Goal: Information Seeking & Learning: Learn about a topic

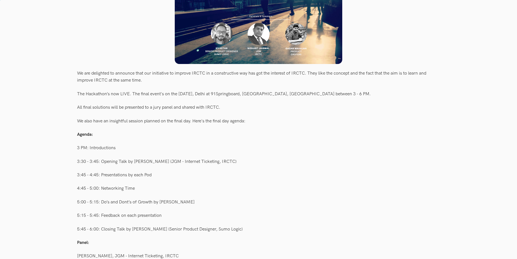
scroll to position [171, 0]
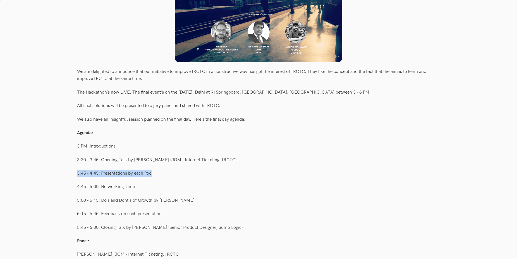
drag, startPoint x: 174, startPoint y: 168, endPoint x: 68, endPoint y: 167, distance: 106.1
click at [332, 117] on div "We also have an insightful session planned on the final day. Here's the final d…" at bounding box center [258, 119] width 363 height 11
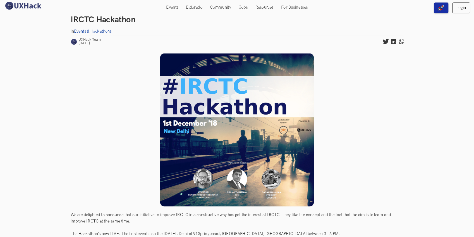
scroll to position [0, 0]
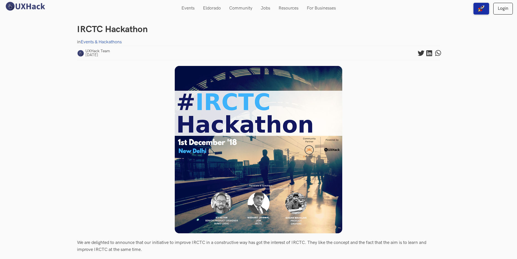
click at [314, 121] on img at bounding box center [258, 149] width 167 height 167
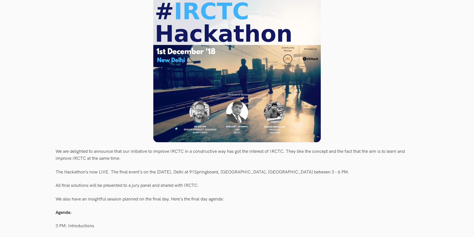
scroll to position [92, 0]
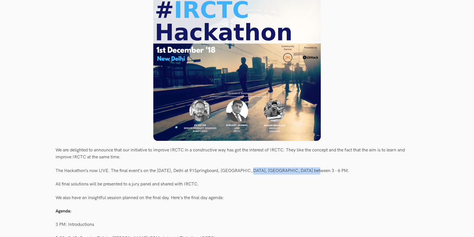
drag, startPoint x: 248, startPoint y: 168, endPoint x: 325, endPoint y: 172, distance: 76.3
click at [325, 172] on div "The Hackathon’s now LIVE. The final event's on the [DATE], Delhi at 91Springboa…" at bounding box center [237, 170] width 363 height 11
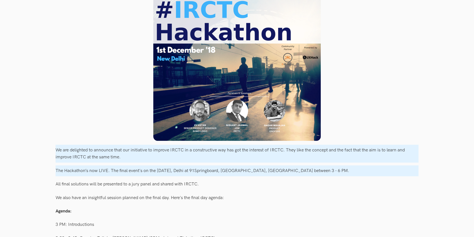
drag, startPoint x: 325, startPoint y: 172, endPoint x: 69, endPoint y: 171, distance: 255.4
click at [115, 171] on div "The Hackathon’s now LIVE. The final event's on the [DATE], Delhi at 91Springboa…" at bounding box center [237, 170] width 363 height 11
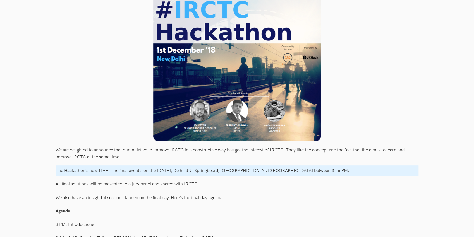
drag, startPoint x: 115, startPoint y: 165, endPoint x: 334, endPoint y: 172, distance: 218.4
click at [334, 173] on div "The Hackathon’s now LIVE. The final event's on the [DATE], Delhi at 91Springboa…" at bounding box center [237, 170] width 363 height 11
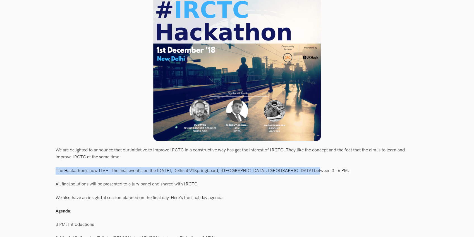
drag, startPoint x: 341, startPoint y: 172, endPoint x: 2, endPoint y: 172, distance: 339.1
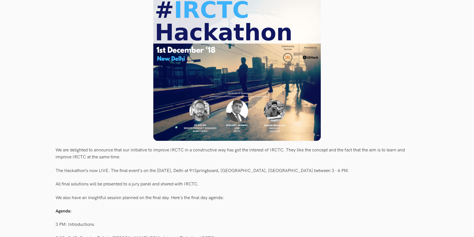
click at [182, 146] on div "We are delighted to announce that our initiative to improve IRCTC in a construc…" at bounding box center [237, 154] width 363 height 18
click at [59, 146] on div "We are delighted to announce that our initiative to improve IRCTC in a construc…" at bounding box center [237, 154] width 363 height 18
drag, startPoint x: 47, startPoint y: 145, endPoint x: 127, endPoint y: 159, distance: 81.1
click at [127, 159] on div "We are delighted to announce that our initiative to improve IRCTC in a construc…" at bounding box center [237, 154] width 363 height 18
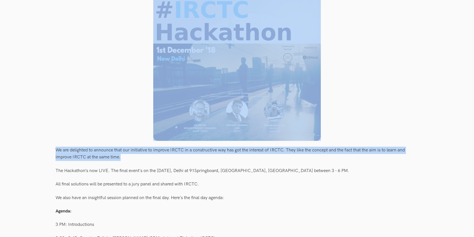
drag, startPoint x: 127, startPoint y: 159, endPoint x: 44, endPoint y: 135, distance: 86.4
click at [130, 145] on div "We are delighted to announce that our initiative to improve IRCTC in a construc…" at bounding box center [237, 154] width 363 height 18
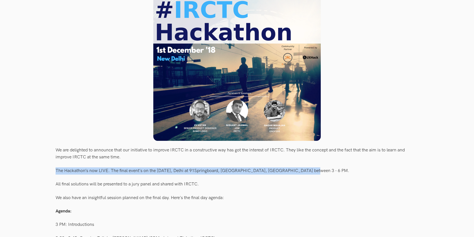
drag, startPoint x: 319, startPoint y: 169, endPoint x: 33, endPoint y: 176, distance: 286.4
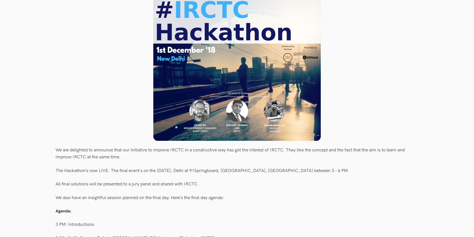
click at [56, 174] on div "The Hackathon’s now LIVE. The final event's on the [DATE], Delhi at 91Springboa…" at bounding box center [237, 170] width 363 height 11
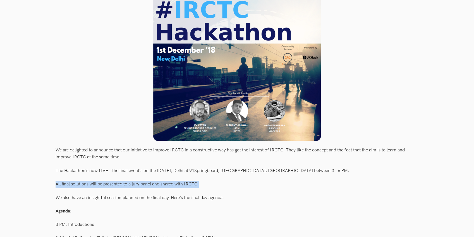
drag, startPoint x: 50, startPoint y: 182, endPoint x: 215, endPoint y: 179, distance: 164.7
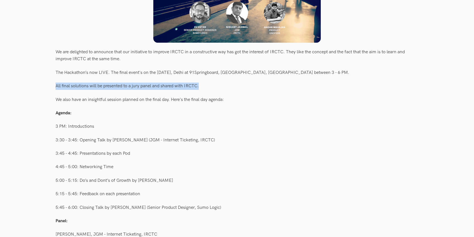
scroll to position [215, 0]
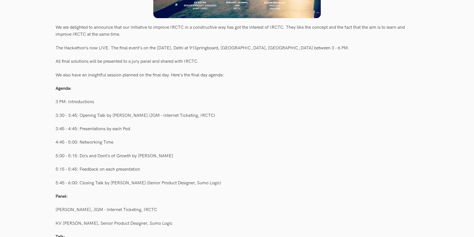
click at [305, 133] on div "3:45 - 4:45: Presentations by each Pod" at bounding box center [237, 129] width 363 height 11
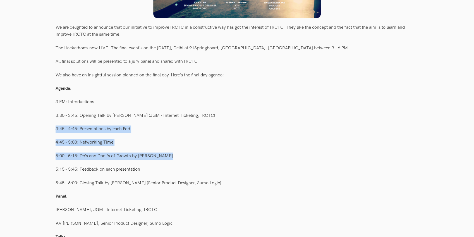
drag, startPoint x: 182, startPoint y: 156, endPoint x: 51, endPoint y: 135, distance: 132.1
click at [51, 135] on div "IRCTC Hackathon in Events & Hackathons UXHack Team [DATE] are delighted to anno…" at bounding box center [237, 229] width 474 height 858
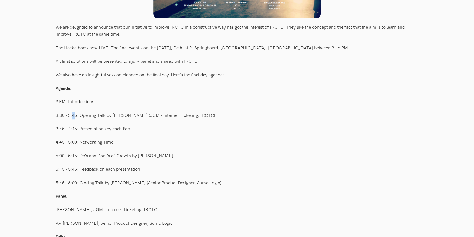
click at [75, 114] on div "3:30 - 3:45: Opening Talk by [PERSON_NAME] (JGM - Internet Ticketing, IRCTC)" at bounding box center [237, 115] width 363 height 11
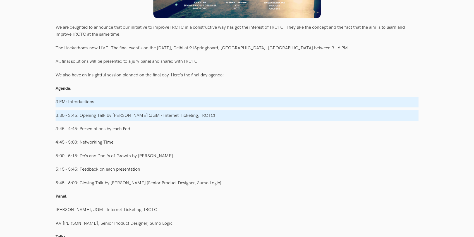
drag, startPoint x: 57, startPoint y: 102, endPoint x: 222, endPoint y: 116, distance: 165.5
click at [222, 116] on div "We are delighted to announce that our initiative to improve IRCTC in a construc…" at bounding box center [237, 179] width 363 height 315
click at [222, 116] on div "3:30 - 3:45: Opening Talk by [PERSON_NAME] (JGM - Internet Ticketing, IRCTC)" at bounding box center [237, 115] width 363 height 11
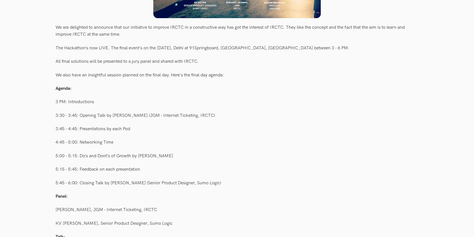
drag, startPoint x: 230, startPoint y: 111, endPoint x: 72, endPoint y: 109, distance: 158.0
click at [72, 109] on div "We are delighted to announce that our initiative to improve IRCTC in a construc…" at bounding box center [237, 179] width 363 height 315
drag, startPoint x: 66, startPoint y: 100, endPoint x: 196, endPoint y: 111, distance: 130.8
click at [107, 100] on div "3 PM: Introductions" at bounding box center [237, 102] width 363 height 11
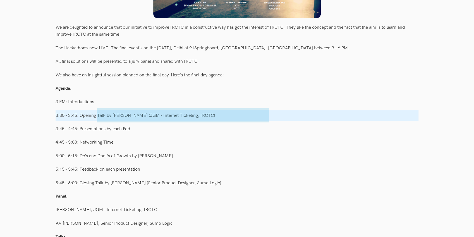
drag, startPoint x: 269, startPoint y: 123, endPoint x: 80, endPoint y: 107, distance: 189.6
click at [80, 107] on div "We are delighted to announce that our initiative to improve IRCTC in a construc…" at bounding box center [237, 179] width 363 height 315
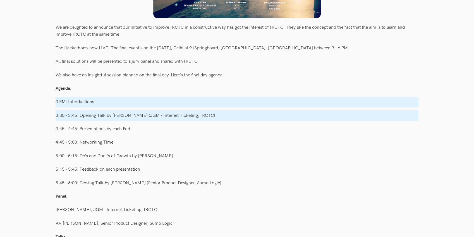
click at [167, 110] on div "We are delighted to announce that our initiative to improve IRCTC in a construc…" at bounding box center [237, 179] width 363 height 315
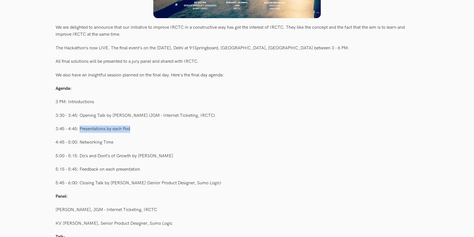
drag, startPoint x: 146, startPoint y: 126, endPoint x: 80, endPoint y: 123, distance: 65.6
click at [80, 123] on div "We are delighted to announce that our initiative to improve IRCTC in a construc…" at bounding box center [237, 179] width 363 height 315
click at [239, 119] on div "3:30 - 3:45: Opening Talk by [PERSON_NAME] (JGM - Internet Ticketing, IRCTC)" at bounding box center [237, 115] width 363 height 11
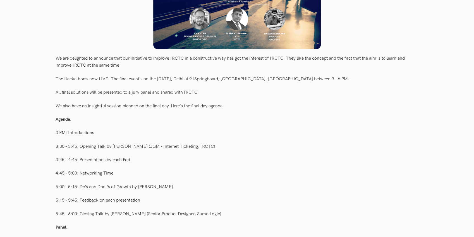
scroll to position [184, 0]
drag, startPoint x: 115, startPoint y: 171, endPoint x: 49, endPoint y: 174, distance: 65.9
click at [217, 170] on div "4:45 - 5:00: Networking Time" at bounding box center [237, 173] width 363 height 11
drag, startPoint x: 181, startPoint y: 186, endPoint x: 40, endPoint y: 182, distance: 141.8
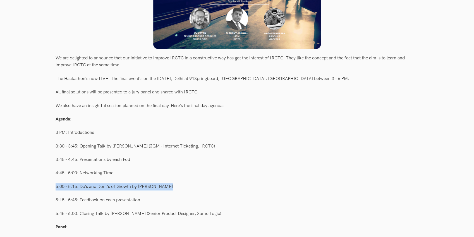
click at [222, 173] on div "4:45 - 5:00: Networking Time" at bounding box center [237, 173] width 363 height 11
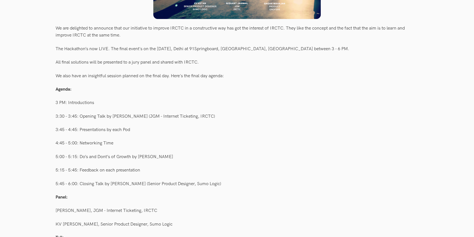
scroll to position [215, 0]
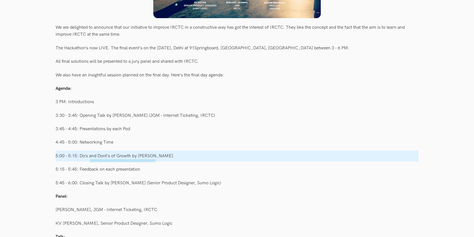
drag, startPoint x: 155, startPoint y: 162, endPoint x: 90, endPoint y: 159, distance: 65.9
click at [90, 159] on div "We are delighted to announce that our initiative to improve IRCTC in a construc…" at bounding box center [237, 179] width 363 height 315
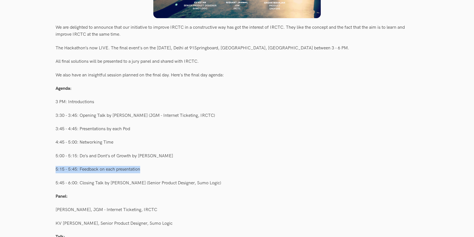
drag, startPoint x: 148, startPoint y: 169, endPoint x: 53, endPoint y: 173, distance: 94.4
click at [53, 173] on div "IRCTC Hackathon in Events & Hackathons UXHack Team [DATE] are delighted to anno…" at bounding box center [237, 229] width 474 height 858
click at [242, 171] on div "5:15 - 5:45: Feedback on each presentation" at bounding box center [237, 169] width 363 height 11
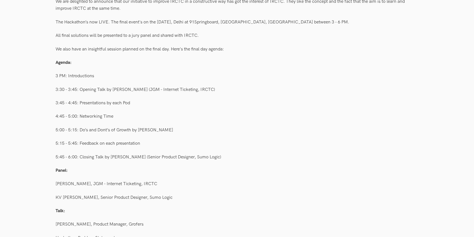
scroll to position [246, 0]
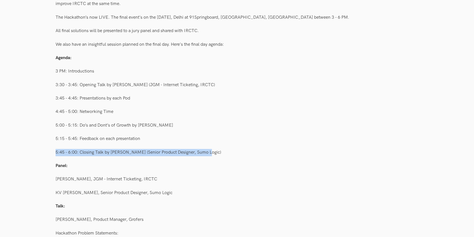
drag, startPoint x: 226, startPoint y: 152, endPoint x: 290, endPoint y: 149, distance: 64.5
click at [40, 149] on div "IRCTC Hackathon in Events & Hackathons UXHack Team [DATE] are delighted to anno…" at bounding box center [237, 199] width 474 height 858
click at [299, 149] on div "5:45 - 6:00: Closing Talk by [PERSON_NAME] (Senior Product Designer, Sumo Logic)" at bounding box center [237, 152] width 363 height 11
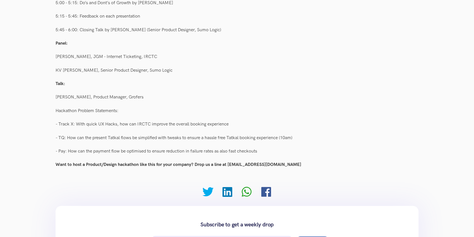
scroll to position [368, 0]
drag, startPoint x: 56, startPoint y: 97, endPoint x: 162, endPoint y: 94, distance: 105.8
click at [162, 94] on div "[PERSON_NAME], Product Manager, Grofers" at bounding box center [237, 97] width 363 height 11
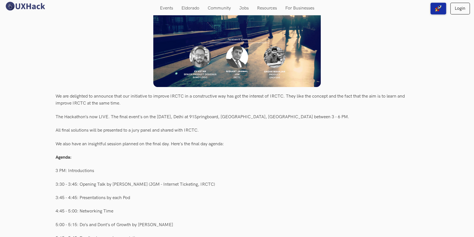
scroll to position [92, 0]
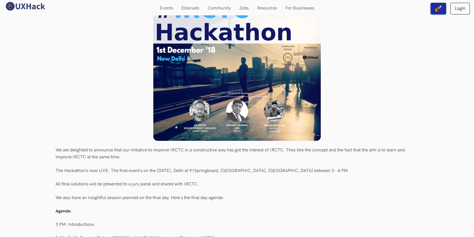
drag, startPoint x: 49, startPoint y: 146, endPoint x: 192, endPoint y: 162, distance: 143.5
click at [164, 157] on div "We are delighted to announce that our initiative to improve IRCTC in a construc…" at bounding box center [237, 154] width 363 height 18
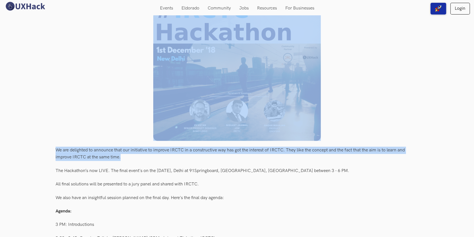
drag, startPoint x: 164, startPoint y: 157, endPoint x: 22, endPoint y: 140, distance: 142.8
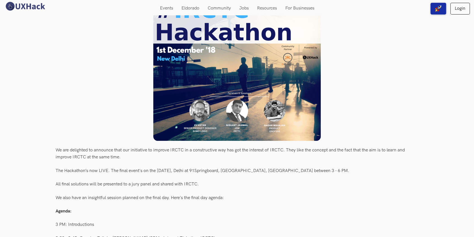
drag, startPoint x: 201, startPoint y: 152, endPoint x: 169, endPoint y: 162, distance: 33.5
click at [169, 162] on div "We are delighted to announce that our initiative to improve IRCTC in a construc…" at bounding box center [237, 154] width 363 height 18
drag, startPoint x: 198, startPoint y: 153, endPoint x: 123, endPoint y: 158, distance: 75.6
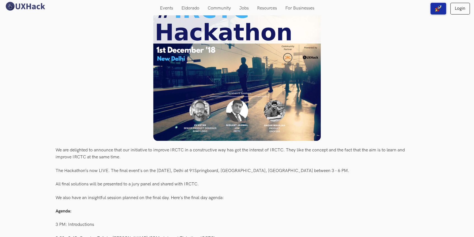
click at [123, 158] on div "We are delighted to announce that our initiative to improve IRCTC in a construc…" at bounding box center [237, 154] width 363 height 18
click at [122, 158] on div "We are delighted to announce that our initiative to improve IRCTC in a construc…" at bounding box center [237, 154] width 363 height 18
drag, startPoint x: 231, startPoint y: 146, endPoint x: 260, endPoint y: 154, distance: 30.7
click at [262, 154] on div "We are delighted to announce that our initiative to improve IRCTC in a construc…" at bounding box center [237, 154] width 363 height 18
drag, startPoint x: 414, startPoint y: 163, endPoint x: 314, endPoint y: 161, distance: 99.9
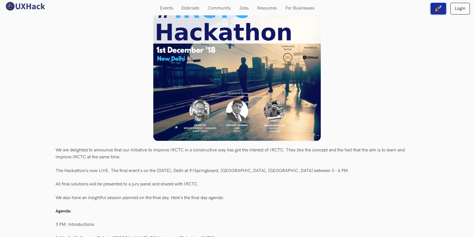
drag, startPoint x: 286, startPoint y: 148, endPoint x: 359, endPoint y: 155, distance: 73.5
click at [359, 155] on div "We are delighted to announce that our initiative to improve IRCTC in a construc…" at bounding box center [237, 154] width 363 height 18
drag, startPoint x: 136, startPoint y: 153, endPoint x: 70, endPoint y: 147, distance: 66.2
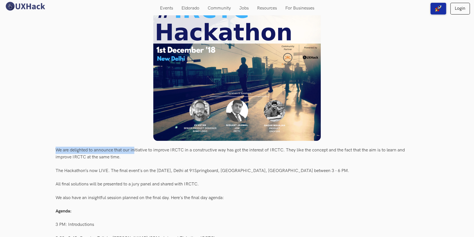
click at [70, 147] on div "We are delighted to announce that our initiative to improve IRCTC in a construc…" at bounding box center [237, 154] width 363 height 18
drag, startPoint x: 51, startPoint y: 147, endPoint x: 131, endPoint y: 157, distance: 80.8
click at [131, 157] on div "We are delighted to announce that our initiative to improve IRCTC in a construc…" at bounding box center [237, 154] width 363 height 18
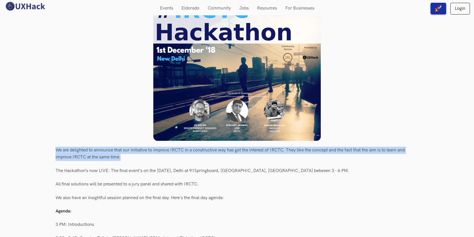
drag, startPoint x: 131, startPoint y: 157, endPoint x: 46, endPoint y: 145, distance: 85.5
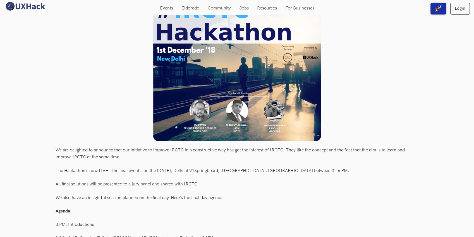
click at [129, 157] on div "We are delighted to announce that our initiative to improve IRCTC in a construc…" at bounding box center [237, 154] width 363 height 18
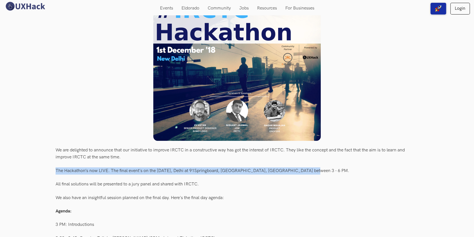
drag, startPoint x: 59, startPoint y: 170, endPoint x: 347, endPoint y: 172, distance: 288.0
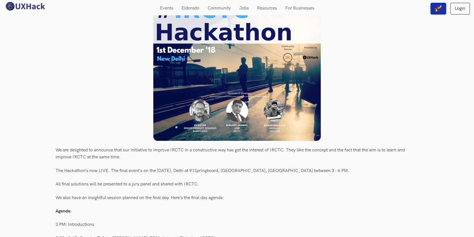
click at [348, 171] on div "The Hackathon’s now LIVE. The final event's on the [DATE], Delhi at 91Springboa…" at bounding box center [237, 170] width 363 height 11
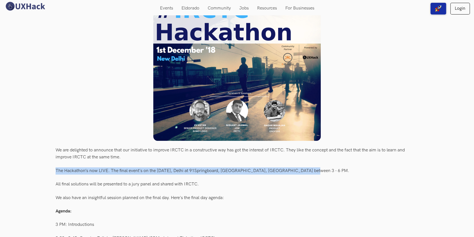
drag, startPoint x: 348, startPoint y: 171, endPoint x: 7, endPoint y: 173, distance: 340.8
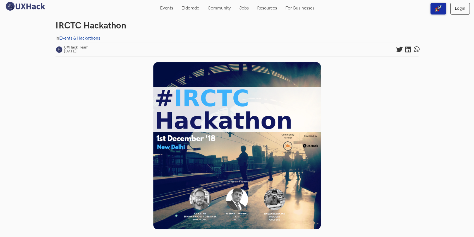
scroll to position [0, 0]
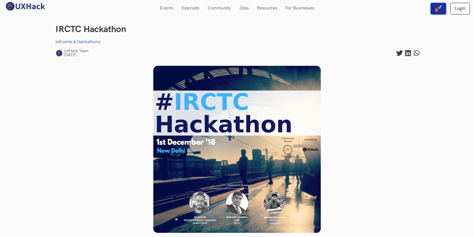
click at [365, 149] on div at bounding box center [237, 150] width 363 height 168
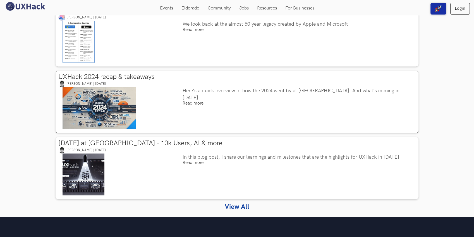
scroll to position [583, 0]
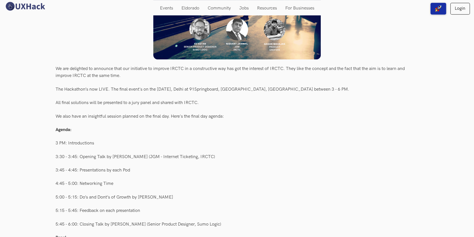
scroll to position [0, 0]
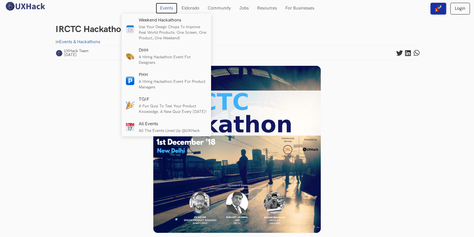
click at [166, 9] on link "Events" at bounding box center [166, 8] width 21 height 11
click at [167, 9] on link "Events" at bounding box center [166, 8] width 21 height 11
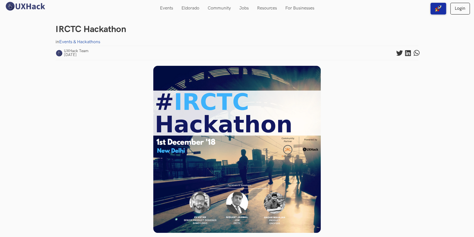
click at [88, 60] on div "UXHack Team [DATE]" at bounding box center [237, 53] width 363 height 15
click at [66, 56] on span "UXHack Team [DATE]" at bounding box center [76, 53] width 25 height 8
click at [97, 56] on div "UXHack Team [DATE]" at bounding box center [237, 53] width 363 height 15
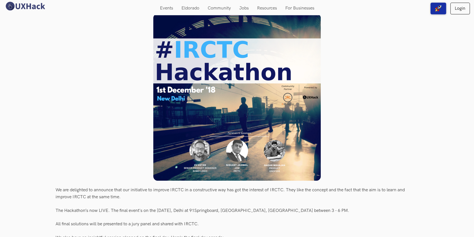
scroll to position [61, 0]
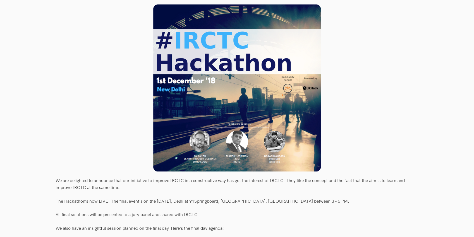
click at [249, 94] on img at bounding box center [236, 87] width 167 height 167
click at [256, 99] on img at bounding box center [236, 87] width 167 height 167
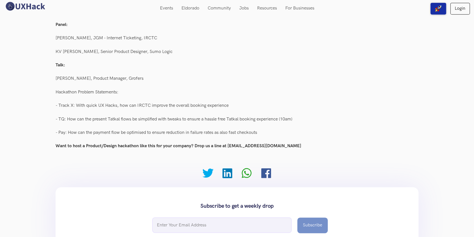
scroll to position [368, 0]
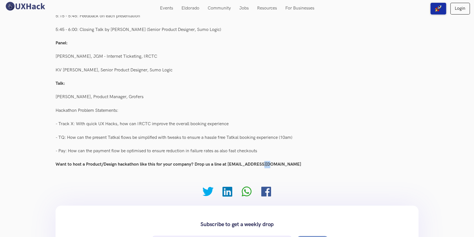
drag, startPoint x: 272, startPoint y: 166, endPoint x: 256, endPoint y: 161, distance: 16.2
click at [258, 162] on div "Want to host a Product/Design hackathon like this for your company? Drop us a l…" at bounding box center [237, 164] width 363 height 11
click at [51, 133] on div "IRCTC Hackathon in Events & Hackathons UXHack Team [DATE] are delighted to anno…" at bounding box center [237, 76] width 474 height 858
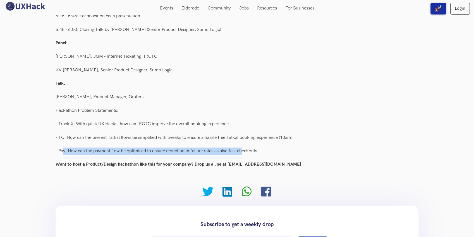
drag, startPoint x: 64, startPoint y: 158, endPoint x: 248, endPoint y: 157, distance: 184.2
click at [248, 157] on div "We are delighted to announce that our initiative to improve IRCTC in a construc…" at bounding box center [237, 26] width 363 height 315
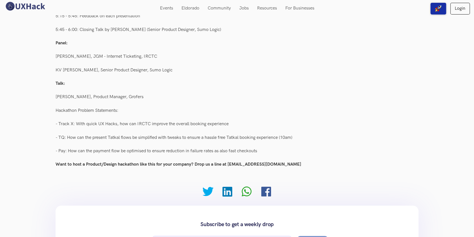
drag, startPoint x: 287, startPoint y: 148, endPoint x: 284, endPoint y: 149, distance: 3.5
click at [288, 148] on div "- Pay: How can the payment flow be optimised to ensure reduction in failure rat…" at bounding box center [237, 151] width 363 height 11
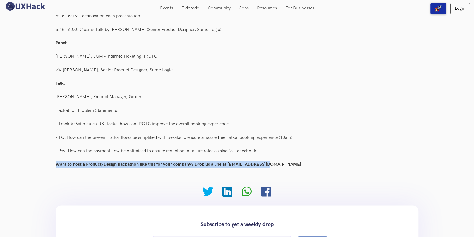
drag, startPoint x: 287, startPoint y: 167, endPoint x: 58, endPoint y: 162, distance: 228.6
click at [48, 176] on div "IRCTC Hackathon in Events & Hackathons UXHack Team [DATE] are delighted to anno…" at bounding box center [237, 76] width 474 height 858
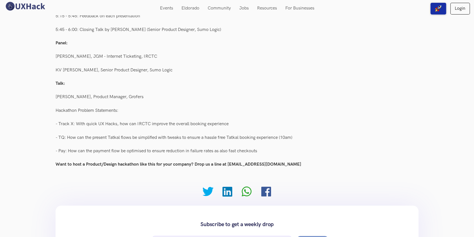
click at [411, 74] on div "KV [PERSON_NAME], Senior Product Designer, Sumo Logic" at bounding box center [237, 70] width 363 height 11
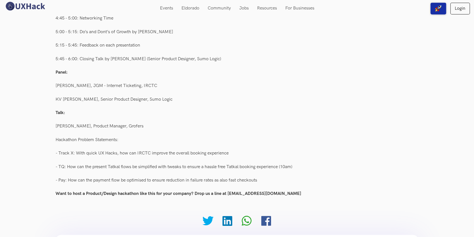
scroll to position [338, 0]
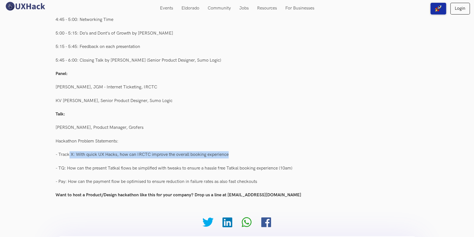
drag, startPoint x: 70, startPoint y: 155, endPoint x: 284, endPoint y: 159, distance: 214.4
click at [284, 159] on div "- Track X: With quick UX Hacks, how can IRCTC improve the overall booking exper…" at bounding box center [237, 155] width 363 height 11
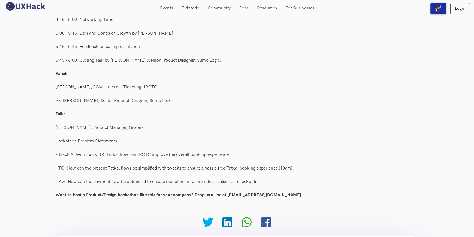
click at [284, 159] on div "- Track X: With quick UX Hacks, how can IRCTC improve the overall booking exper…" at bounding box center [237, 155] width 363 height 11
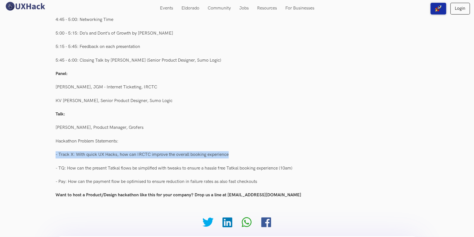
drag, startPoint x: 259, startPoint y: 154, endPoint x: 33, endPoint y: 152, distance: 225.2
click at [33, 152] on div "IRCTC Hackathon in Events & Hackathons UXHack Team [DATE] are delighted to anno…" at bounding box center [237, 107] width 474 height 858
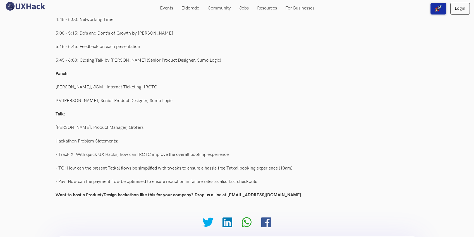
click at [323, 133] on div "[PERSON_NAME], Product Manager, Grofers" at bounding box center [237, 128] width 363 height 11
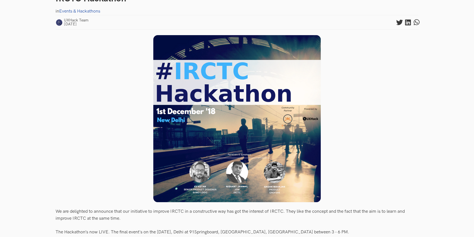
scroll to position [32, 0]
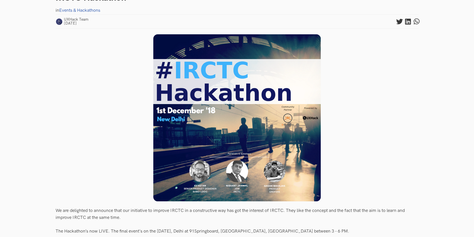
click at [345, 108] on div at bounding box center [237, 118] width 363 height 168
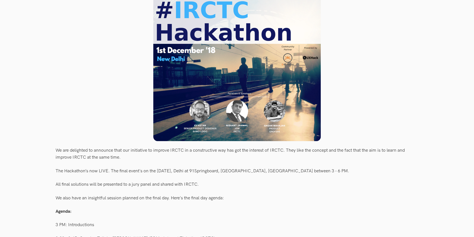
scroll to position [0, 0]
